Goal: Task Accomplishment & Management: Manage account settings

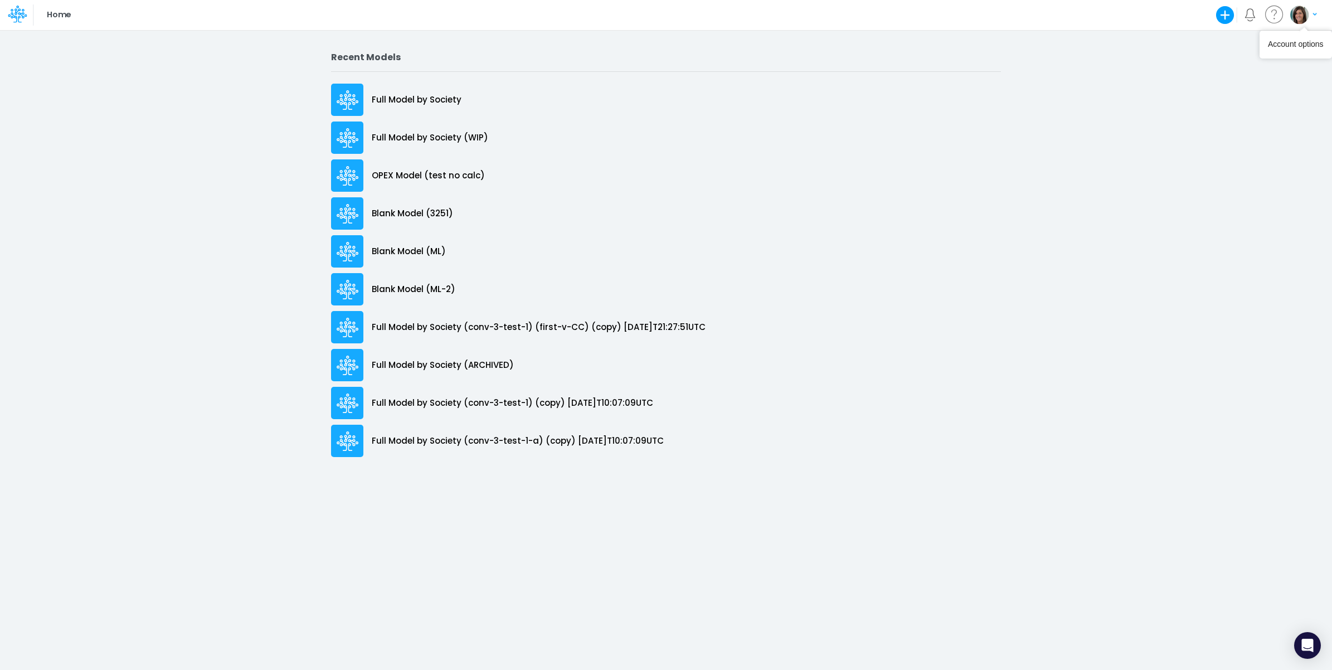
click at [1309, 20] on button "button" at bounding box center [1304, 15] width 28 height 20
click at [1267, 65] on button "Log out" at bounding box center [1258, 65] width 119 height 17
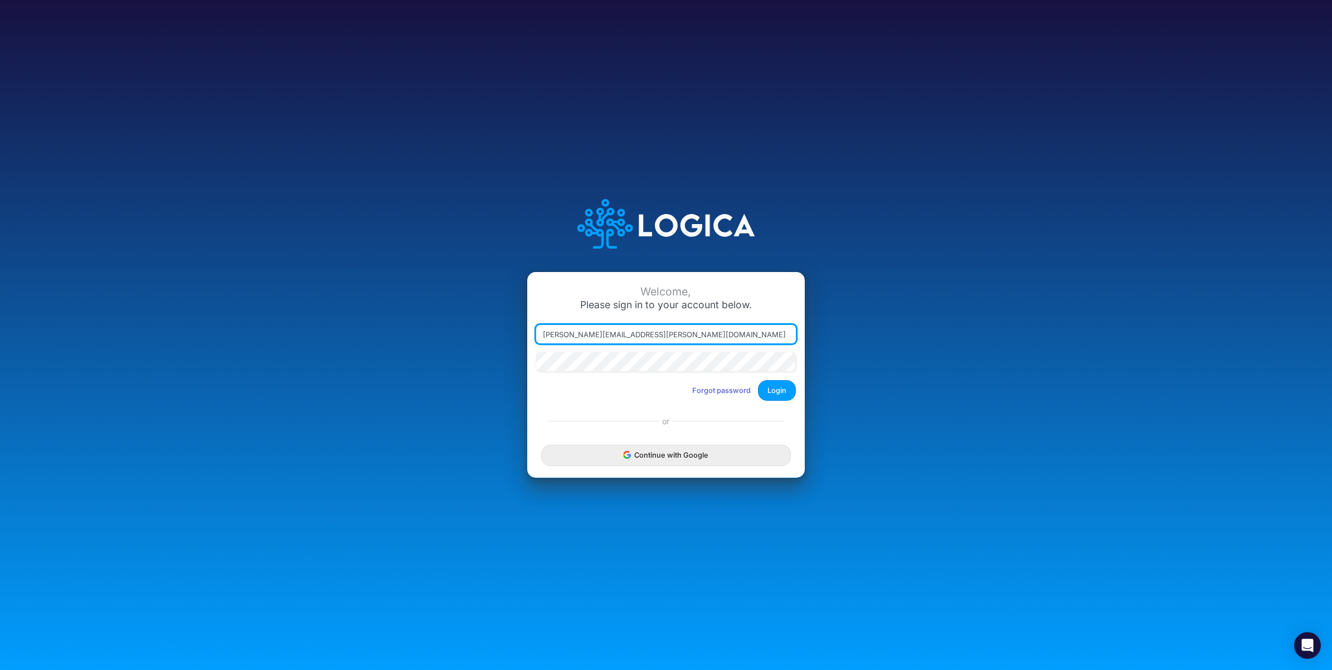
drag, startPoint x: 598, startPoint y: 331, endPoint x: 867, endPoint y: 332, distance: 269.3
click at [860, 336] on div "Welcome, Please sign in to your account below. carissa.castro+sharegood@logica.…" at bounding box center [666, 335] width 888 height 318
type input "carissa.castro+hc@logica.cloud"
click at [783, 394] on button "Login" at bounding box center [777, 390] width 38 height 21
